Goal: Task Accomplishment & Management: Complete application form

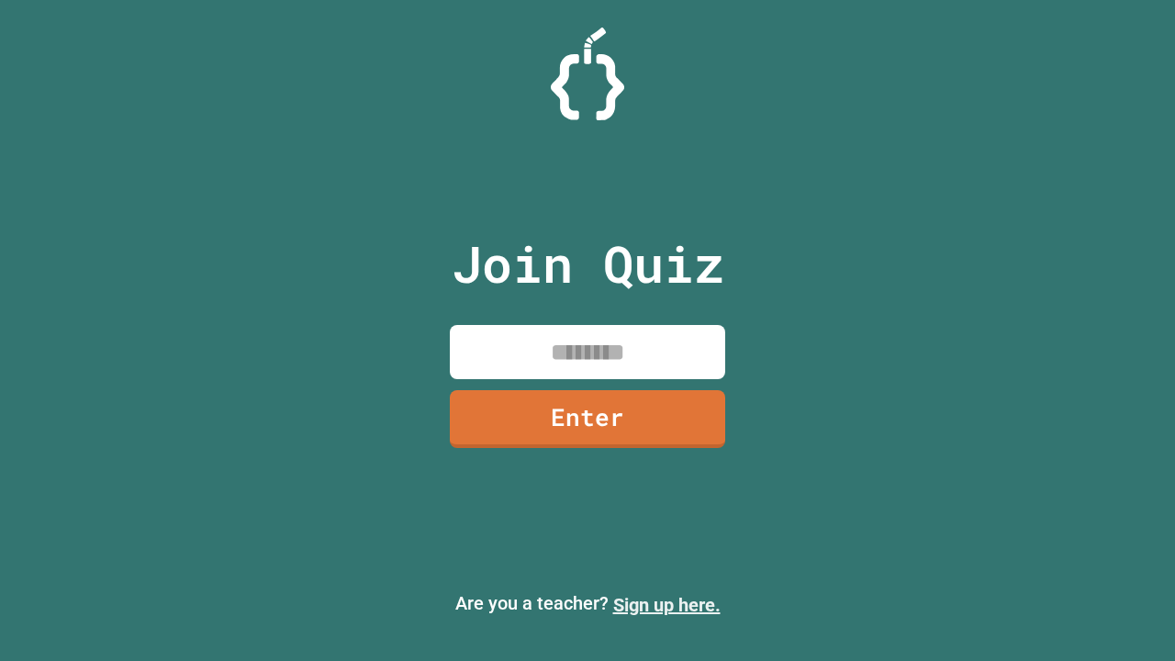
click at [658, 605] on link "Sign up here." at bounding box center [666, 605] width 107 height 22
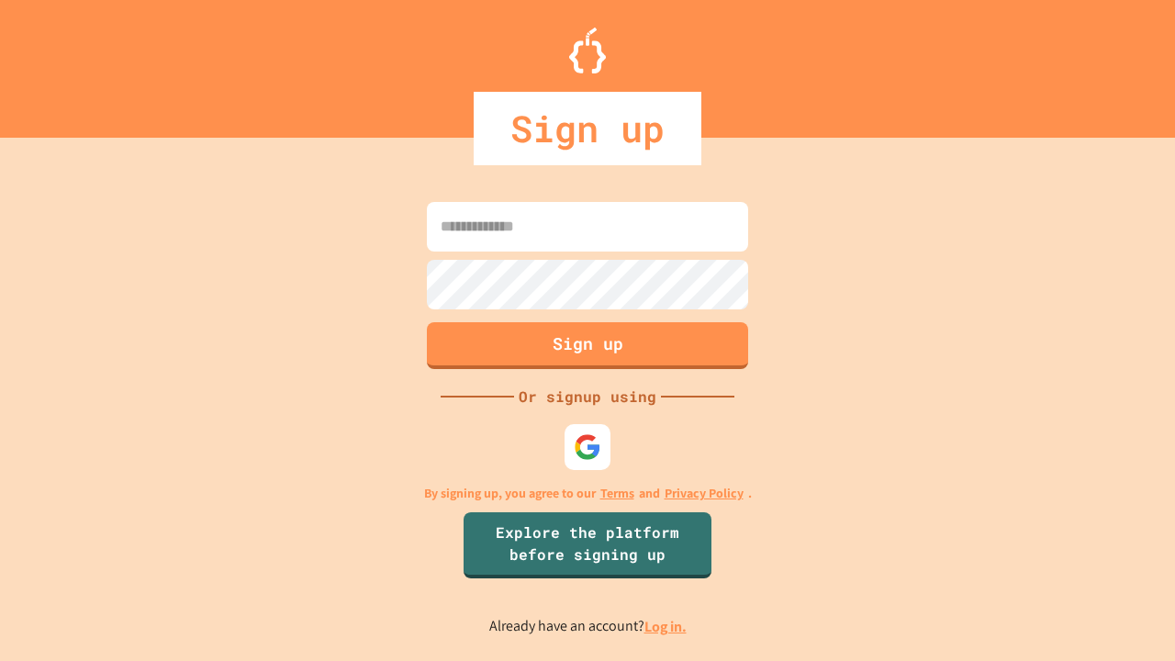
click at [666, 626] on link "Log in." at bounding box center [665, 626] width 42 height 19
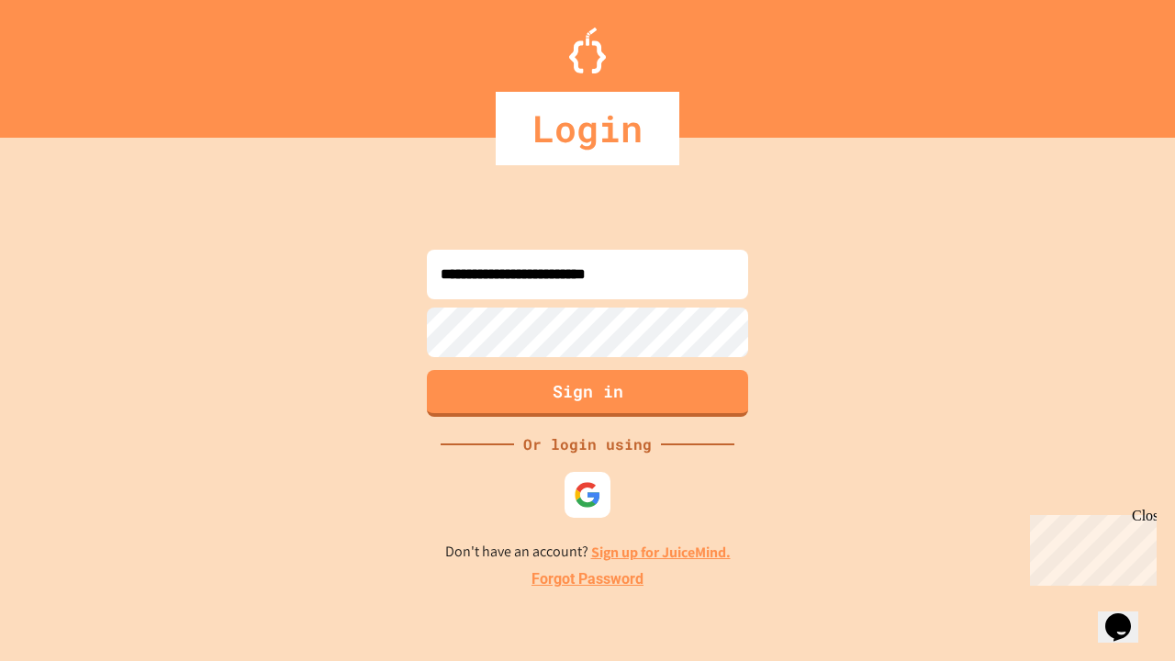
type input "**********"
